Goal: Find specific page/section: Find specific page/section

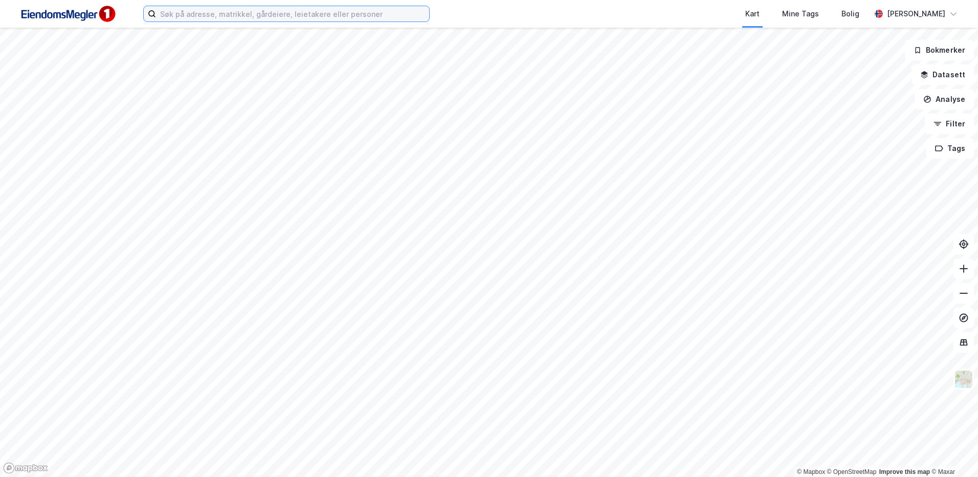
click at [224, 18] on input at bounding box center [292, 13] width 273 height 15
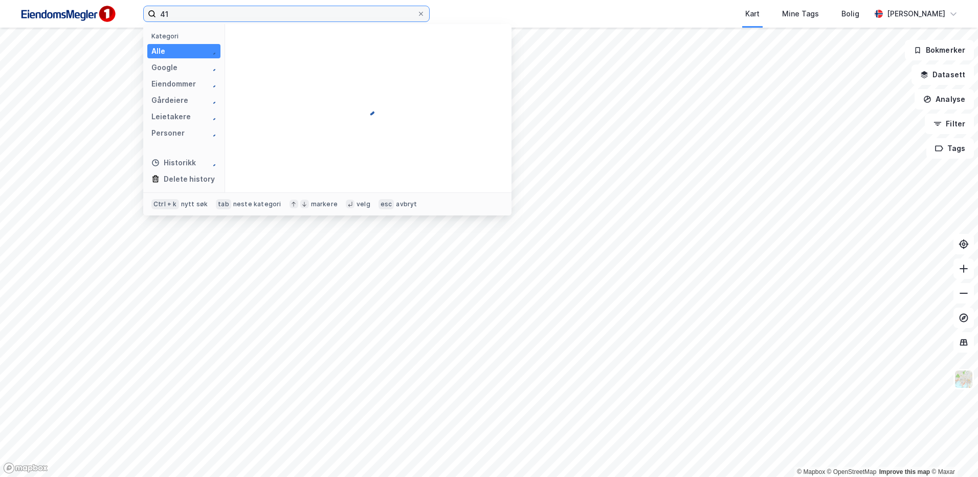
type input "4"
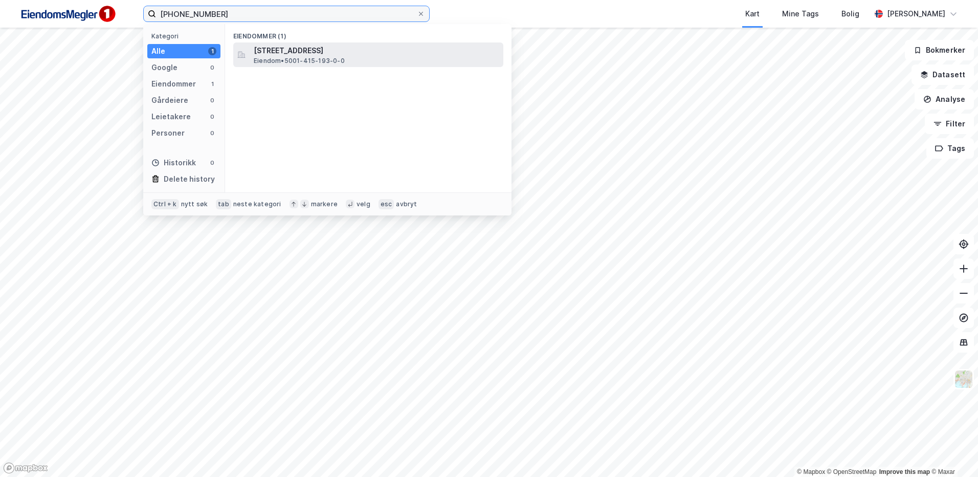
type input "5001-415-193"
click at [290, 59] on span "Eiendom • 5001-415-193-0-0" at bounding box center [299, 61] width 91 height 8
